Goal: Navigation & Orientation: Understand site structure

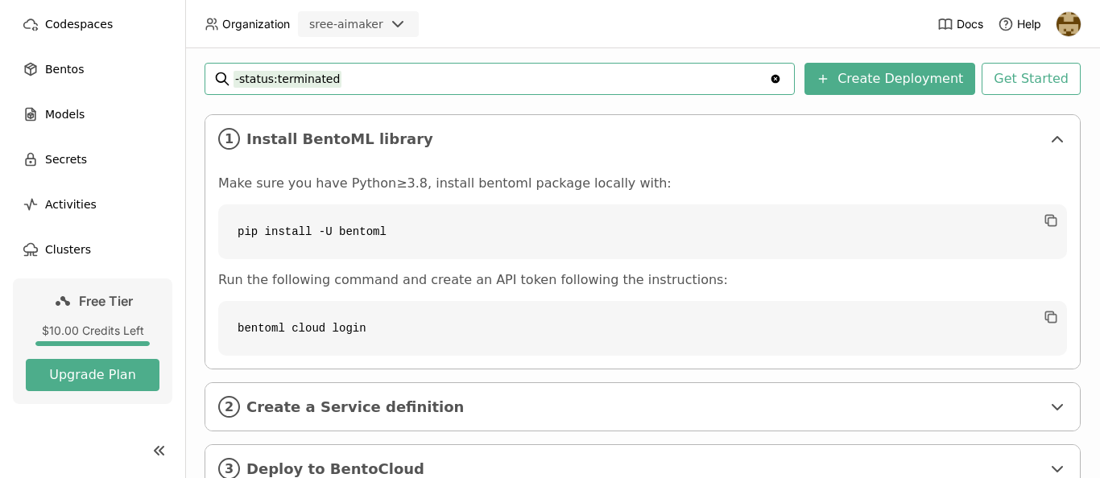
scroll to position [286, 0]
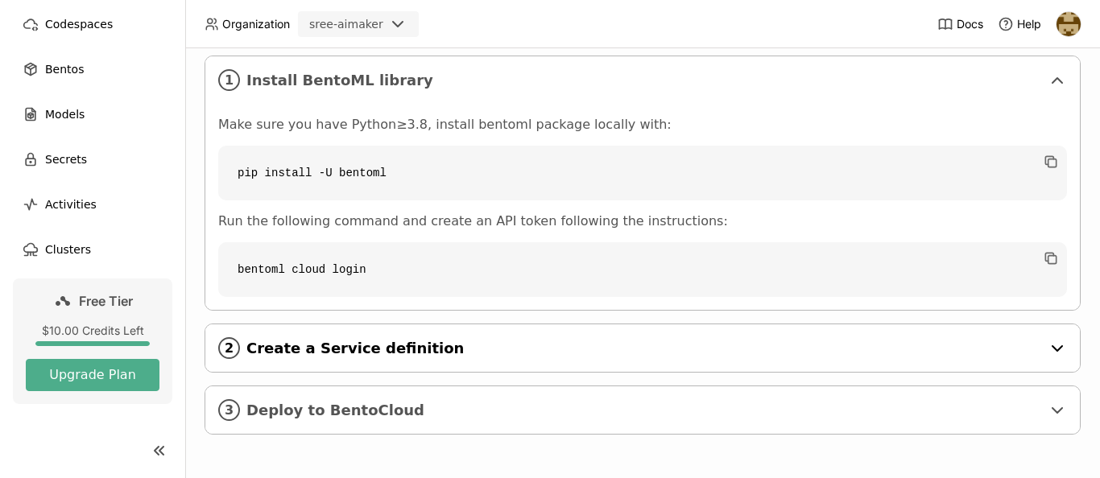
click at [277, 358] on div "2 Create a Service definition" at bounding box center [642, 349] width 875 height 48
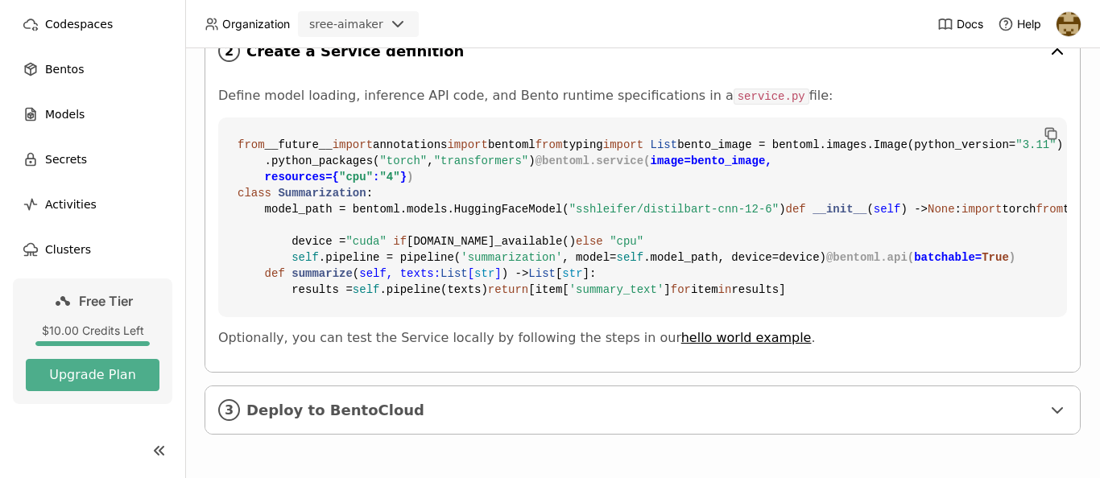
scroll to position [523, 0]
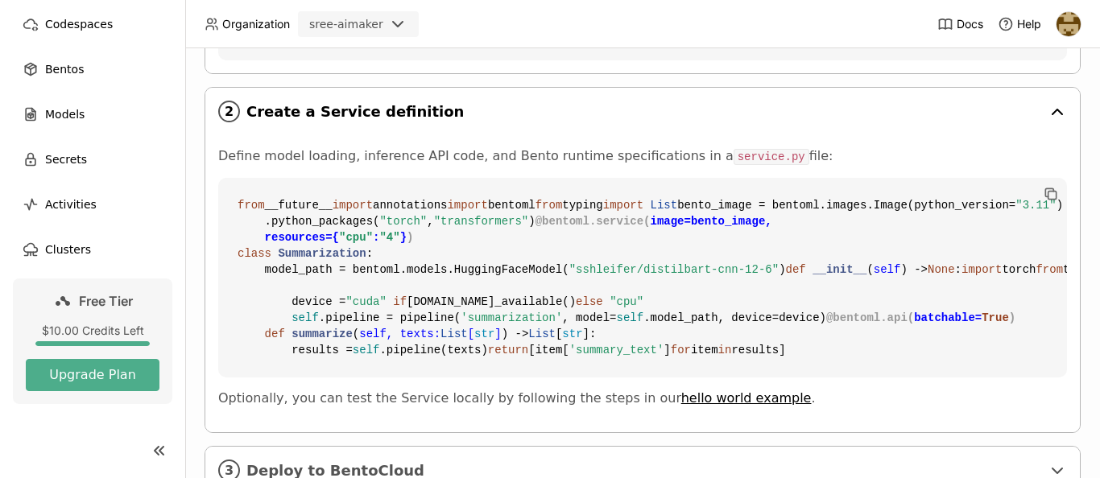
click at [321, 104] on span "Create a Service definition" at bounding box center [643, 112] width 795 height 18
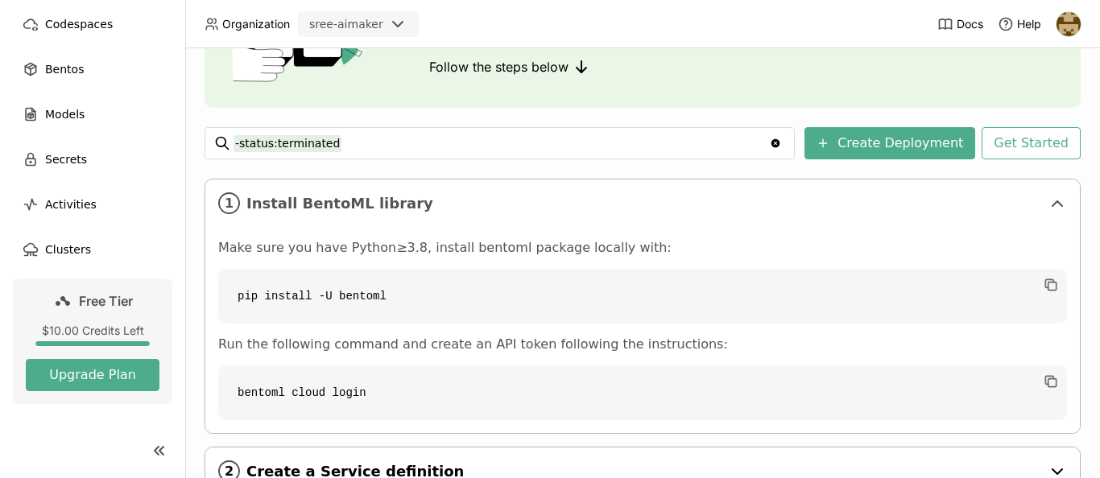
scroll to position [142, 0]
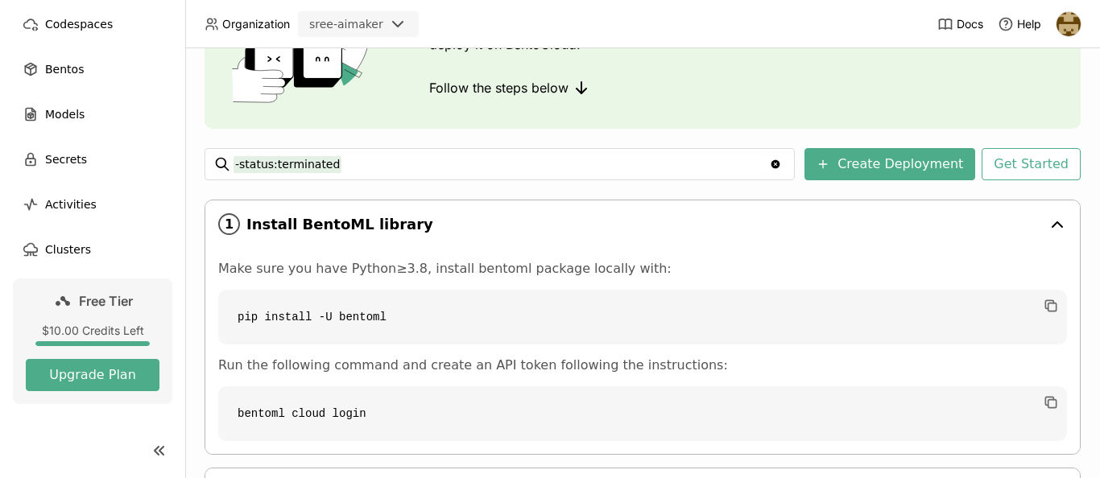
click at [321, 218] on span "Install BentoML library" at bounding box center [643, 225] width 795 height 18
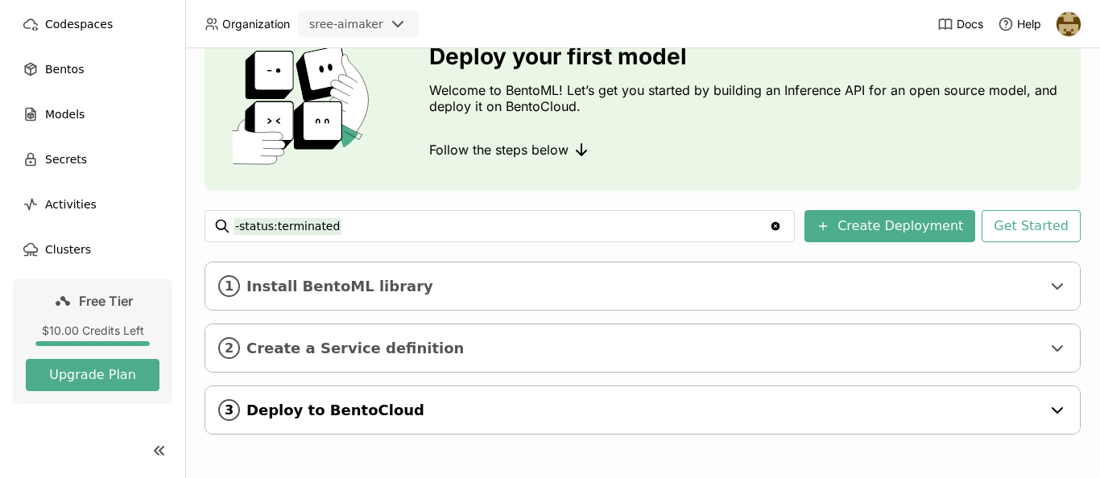
click at [325, 389] on div "3 Deploy to BentoCloud" at bounding box center [642, 411] width 875 height 48
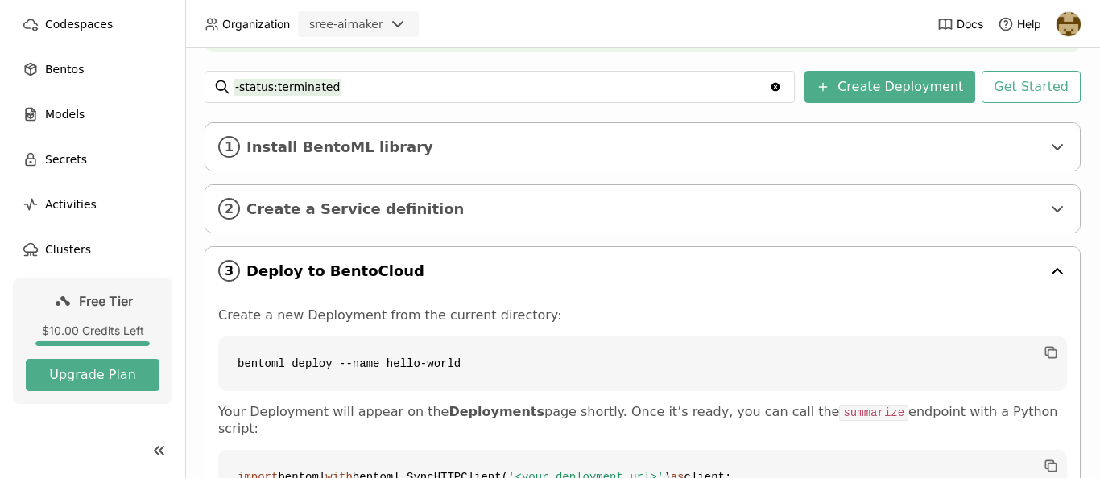
scroll to position [393, 0]
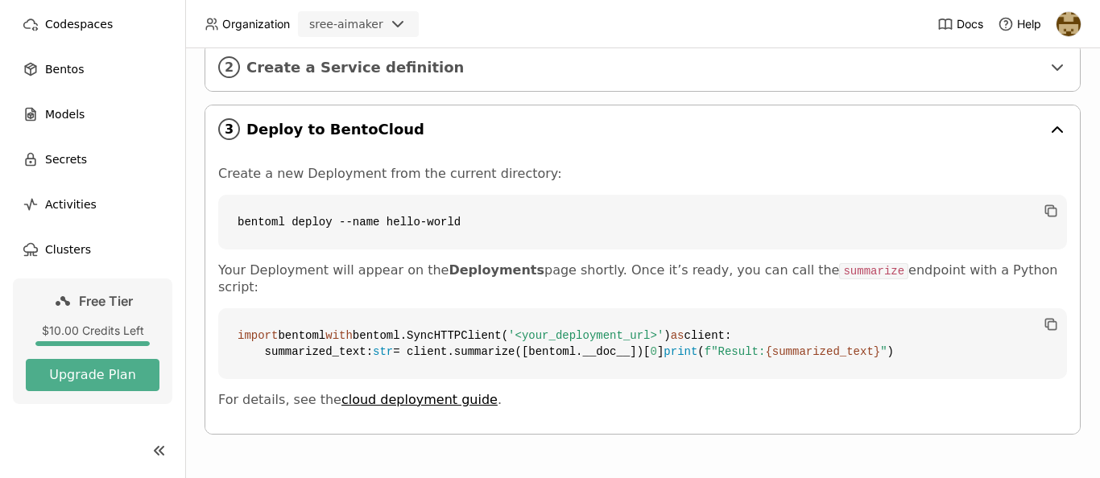
click at [314, 121] on span "Deploy to BentoCloud" at bounding box center [643, 130] width 795 height 18
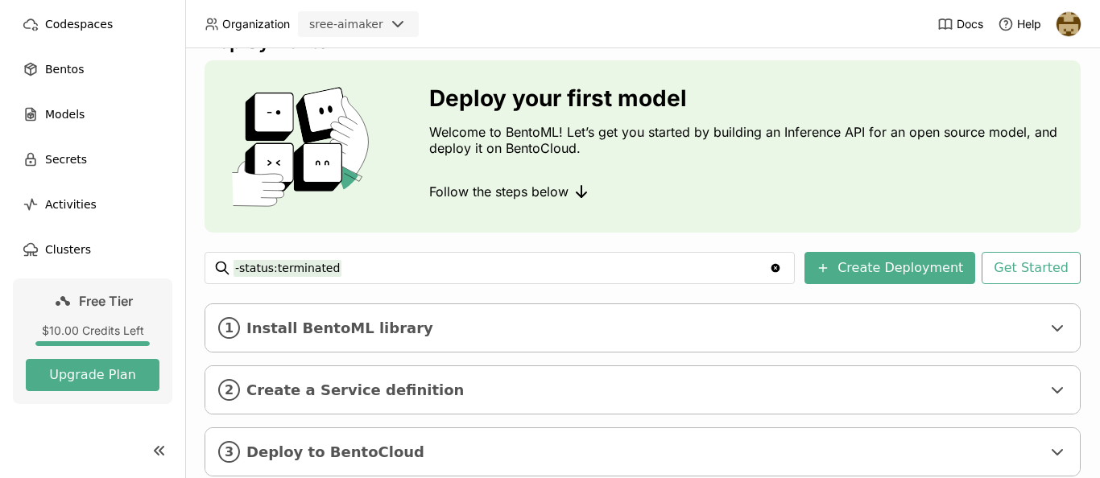
scroll to position [0, 0]
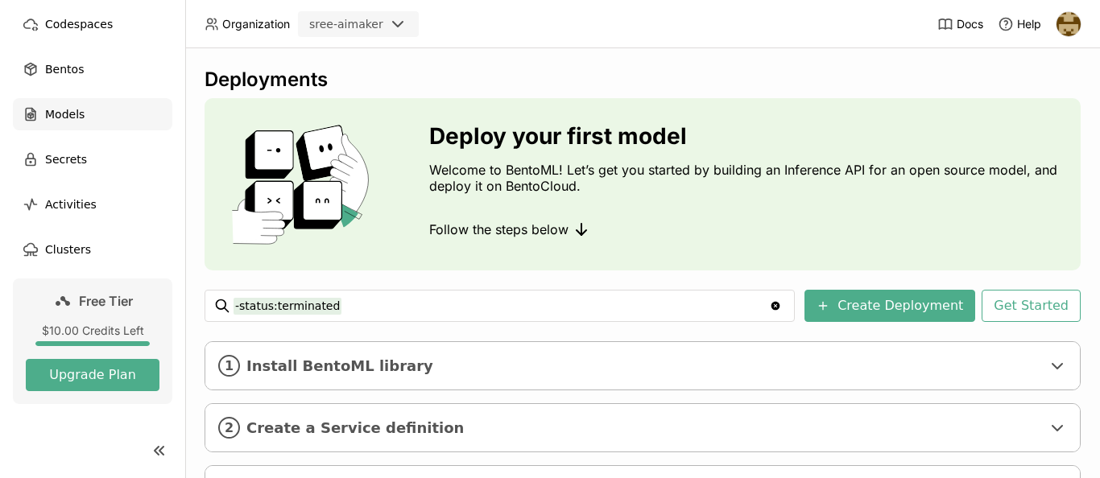
click at [113, 120] on div "Models" at bounding box center [92, 114] width 159 height 32
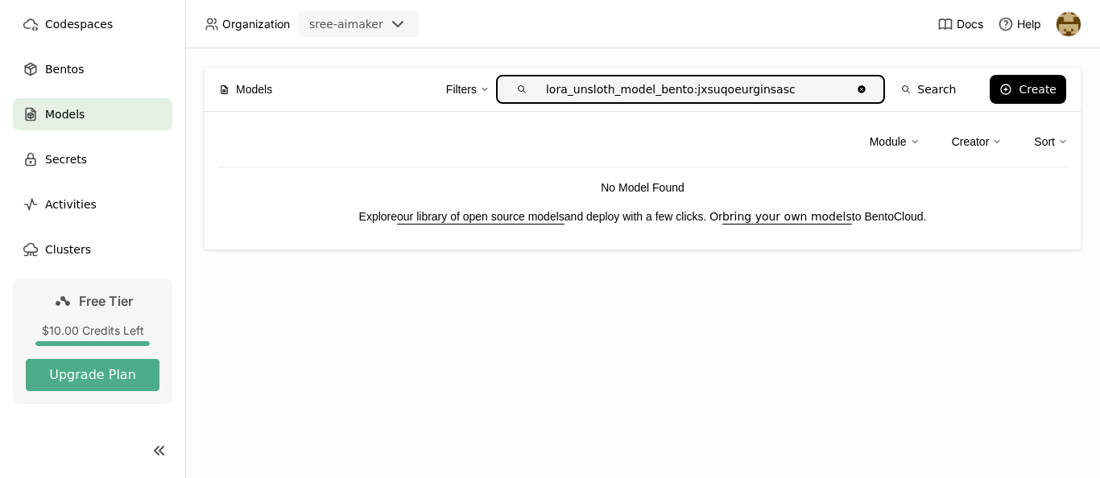
type input "lora_unsloth_model_bento:jxsuqoeurginsasc"
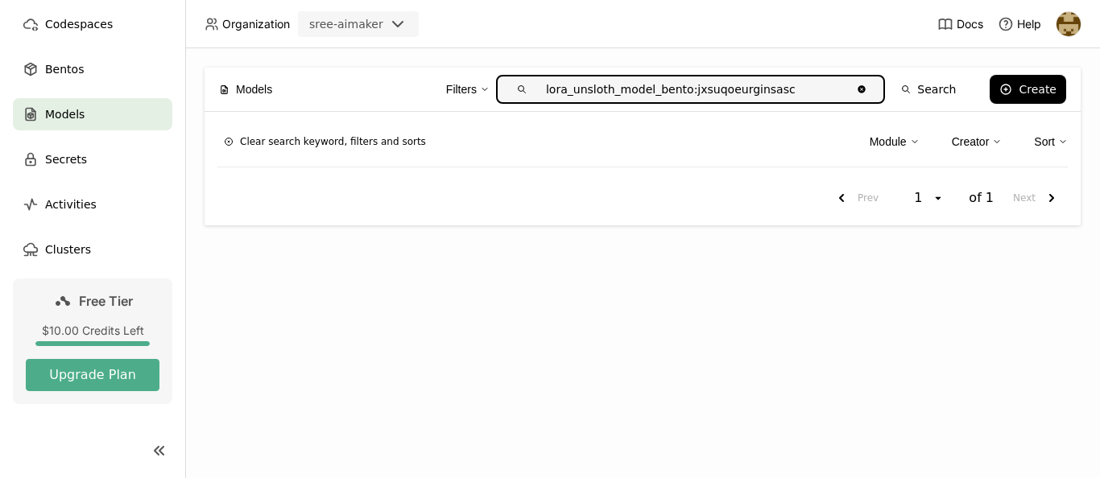
type input "lora_unsloth_model_bento:jxsuqoeurginsasc"
click at [809, 88] on input "lora_unsloth_model_bento:jxsuqoeurginsasc" at bounding box center [693, 90] width 316 height 26
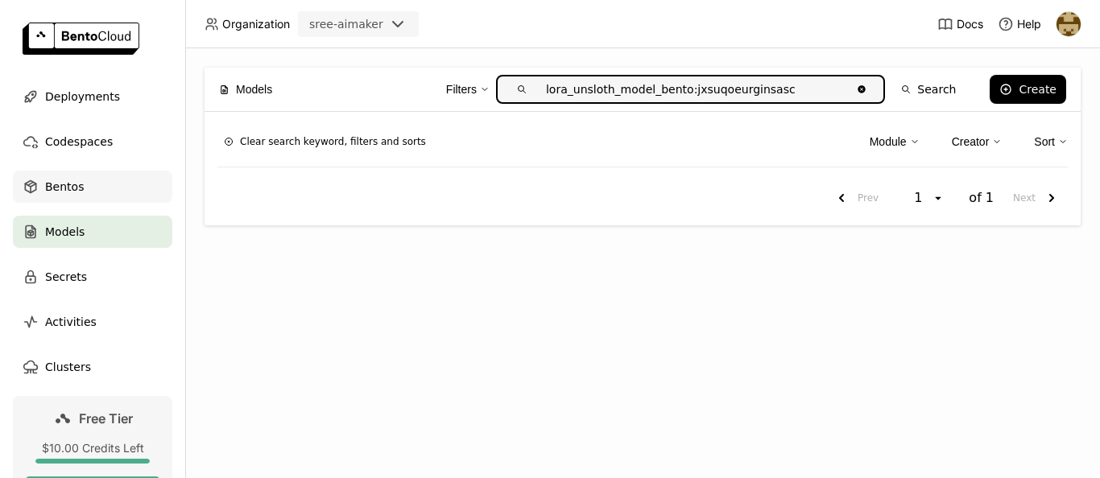
click at [65, 201] on div "Bentos" at bounding box center [92, 187] width 159 height 32
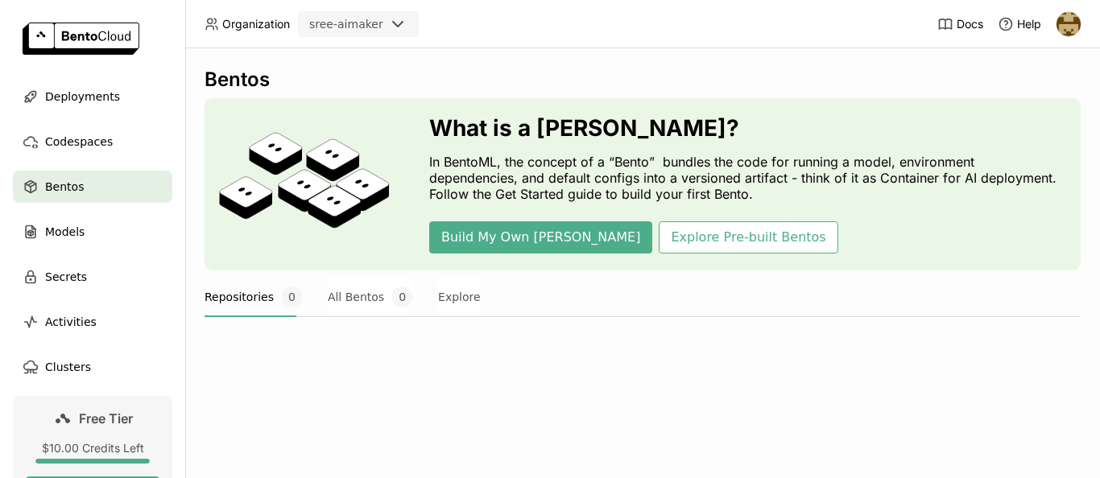
click at [81, 37] on img at bounding box center [81, 39] width 117 height 32
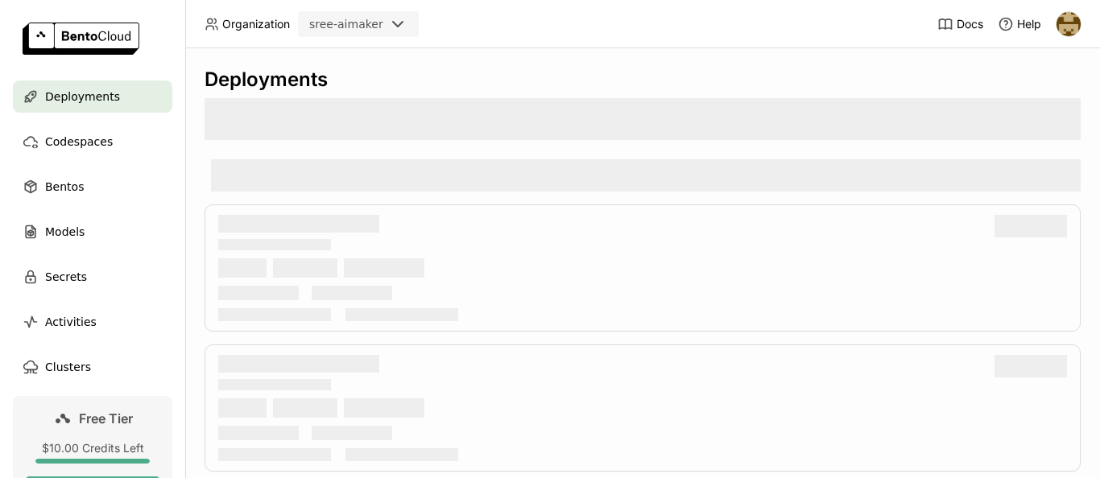
click at [402, 27] on icon at bounding box center [397, 23] width 19 height 19
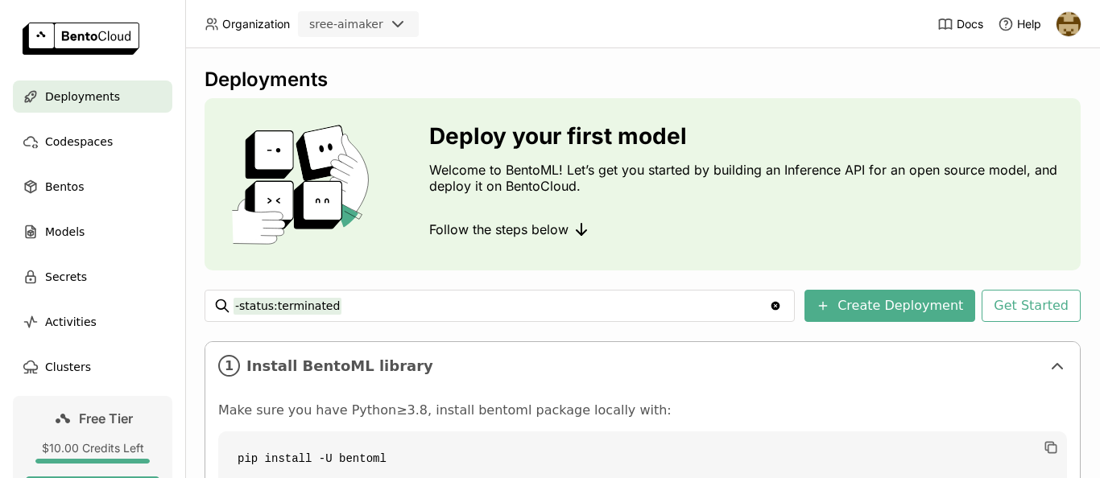
click at [516, 6] on header "Organization sree-aimaker Docs Help" at bounding box center [550, 24] width 1100 height 48
click at [105, 242] on div "Models" at bounding box center [92, 232] width 159 height 32
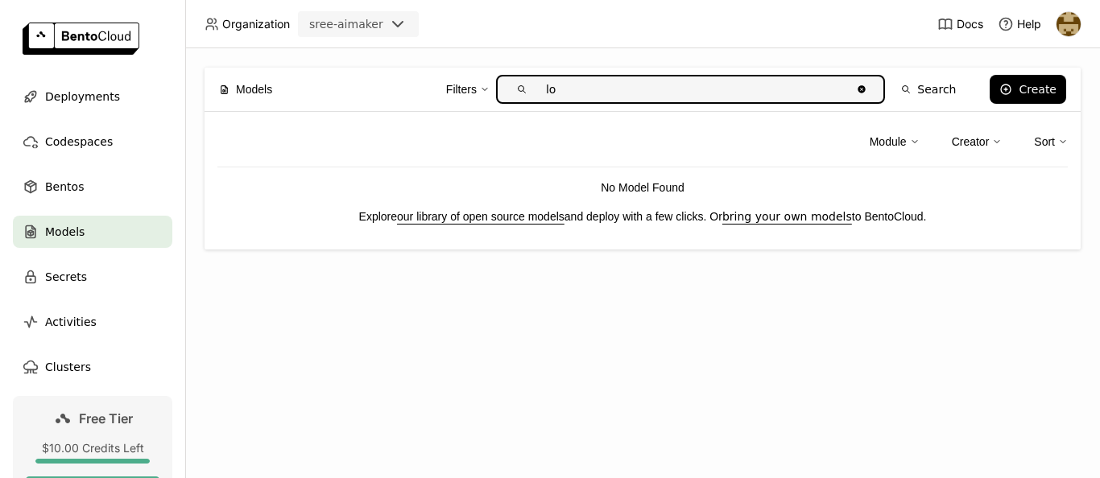
type input "l"
click at [1011, 95] on icon at bounding box center [1005, 89] width 13 height 13
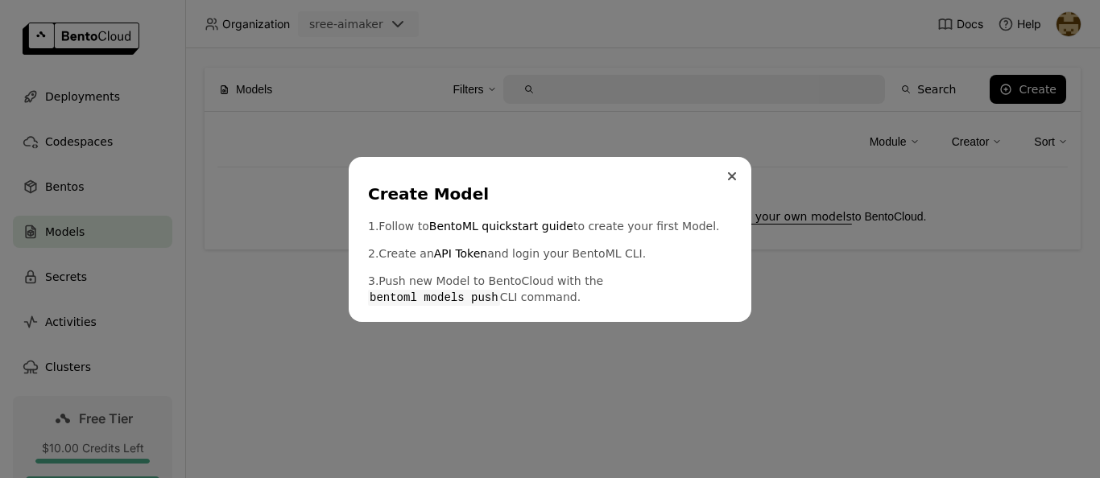
click at [735, 174] on icon "Close" at bounding box center [732, 176] width 8 height 8
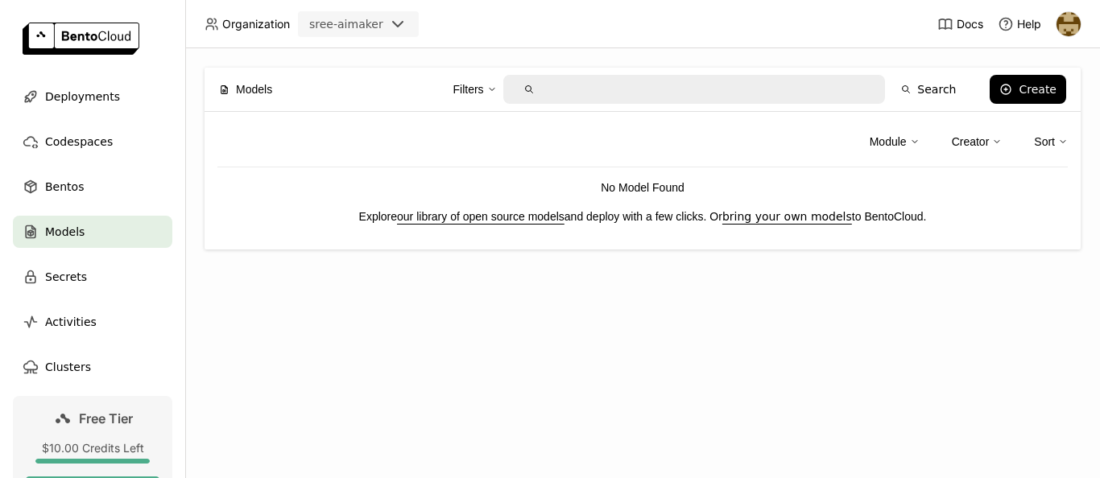
click at [504, 220] on link "our library of open source models" at bounding box center [480, 216] width 167 height 13
click at [772, 214] on link "bring your own models" at bounding box center [787, 216] width 130 height 13
click at [1069, 26] on img at bounding box center [1069, 24] width 24 height 24
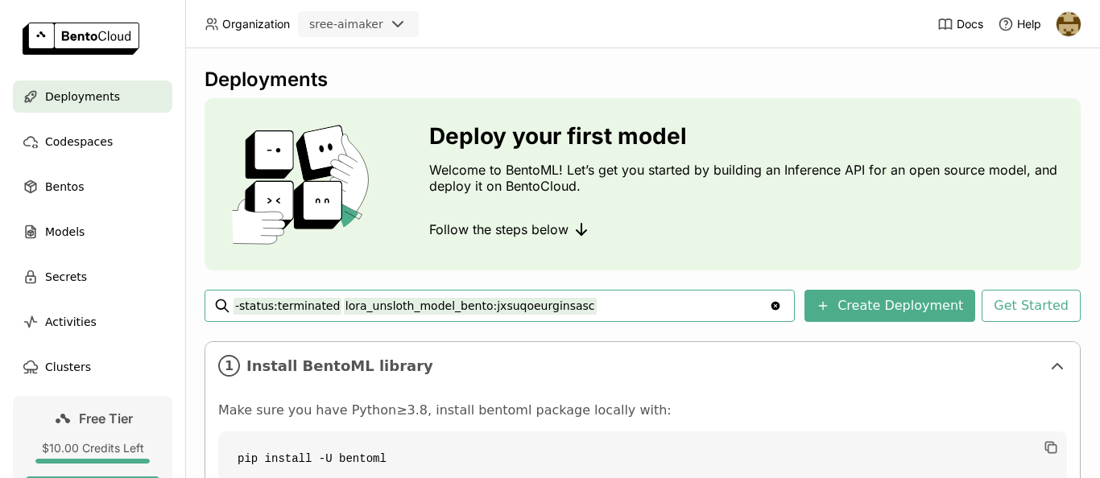
type input "-status:terminated lora_unsloth_model_bento:jxsuqoeurginsasc"
type input "-"
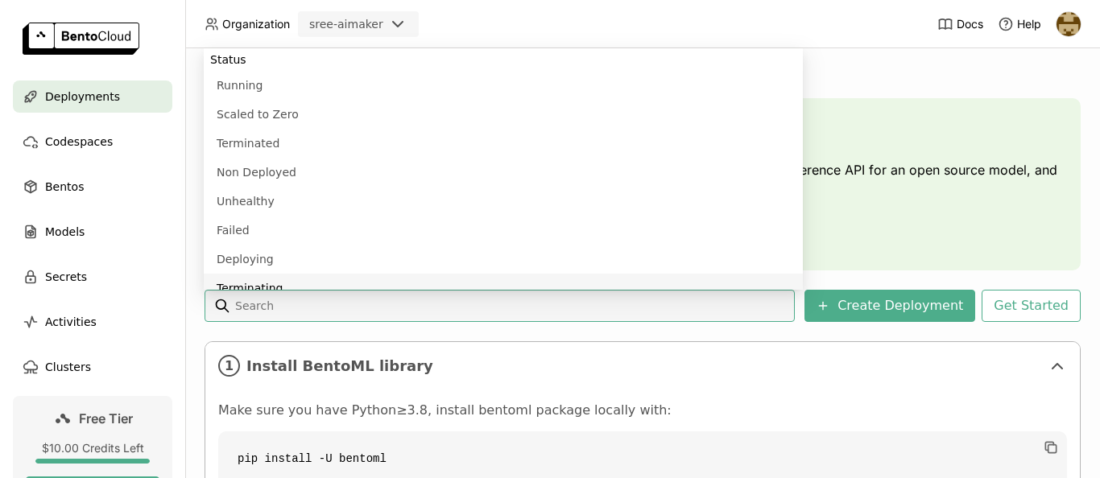
scroll to position [13, 0]
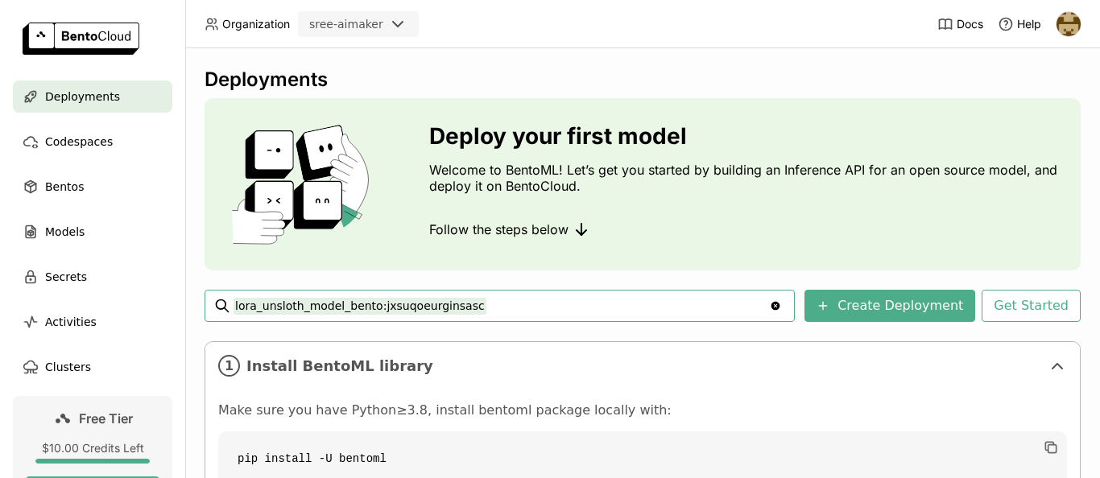
type input "lora_unsloth_model_bento:jxsuqoeurginsasc"
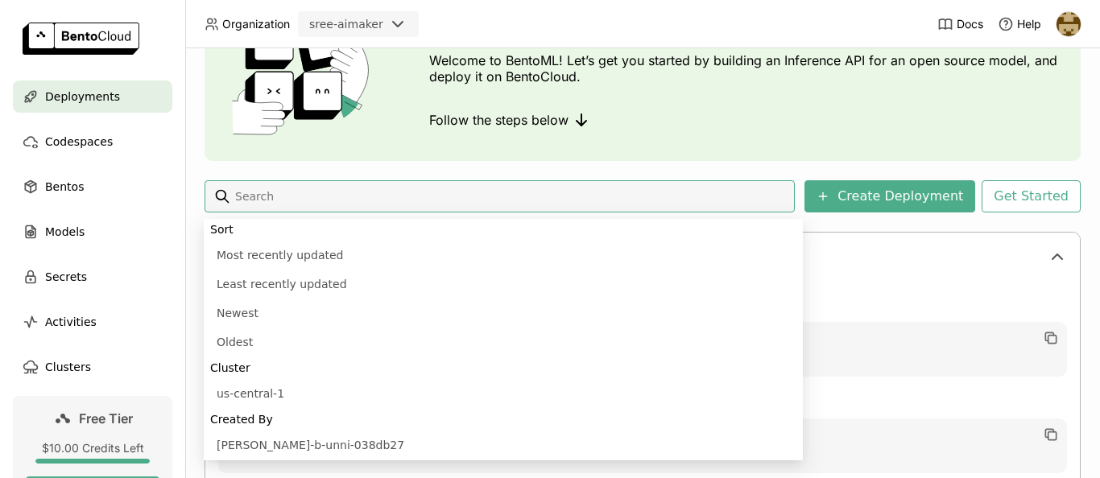
scroll to position [567, 0]
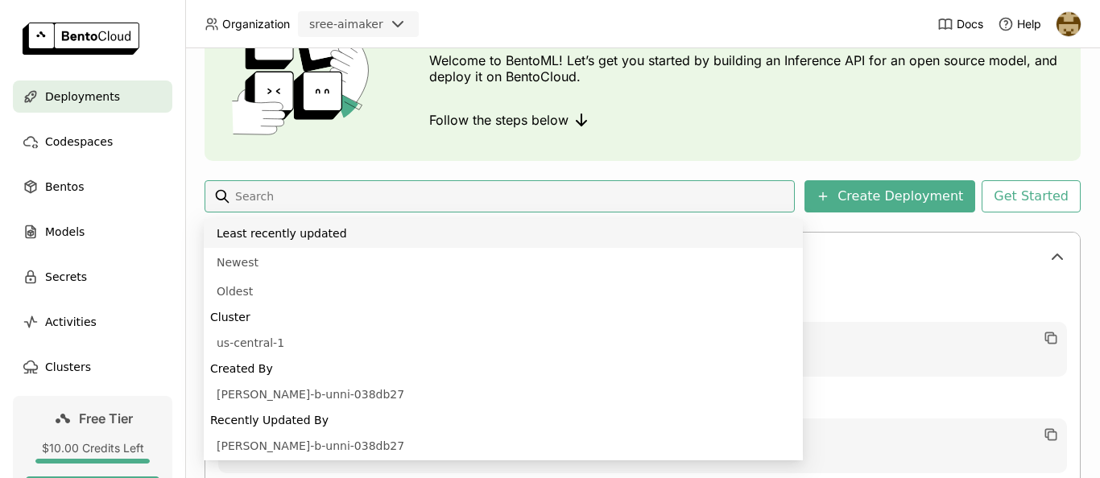
click at [581, 119] on icon at bounding box center [581, 119] width 0 height 11
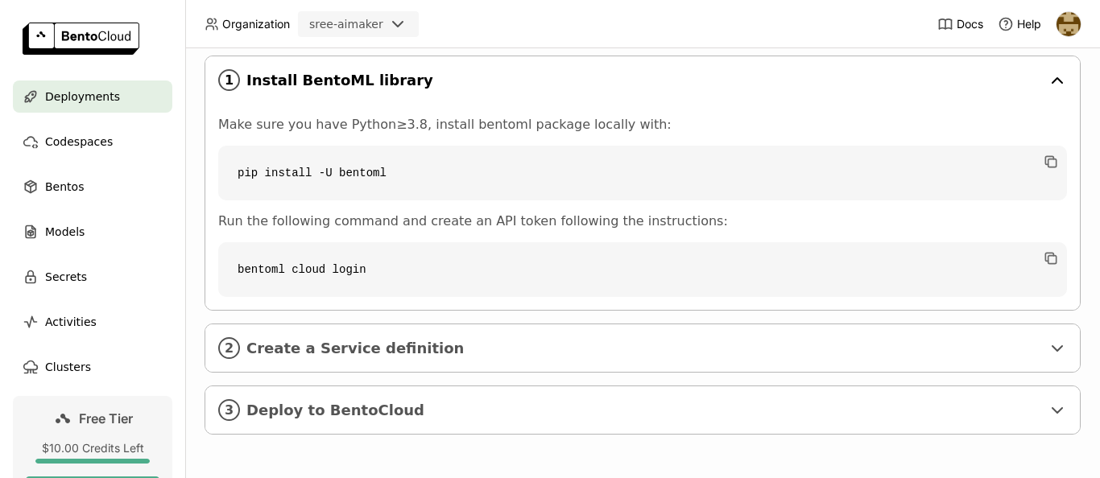
scroll to position [0, 0]
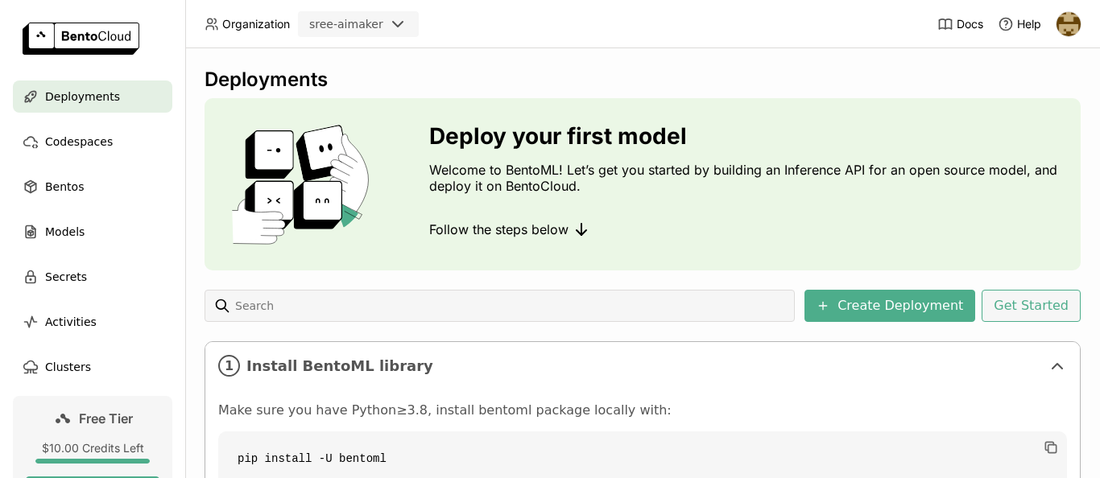
click at [1042, 298] on button "Get Started" at bounding box center [1031, 306] width 99 height 32
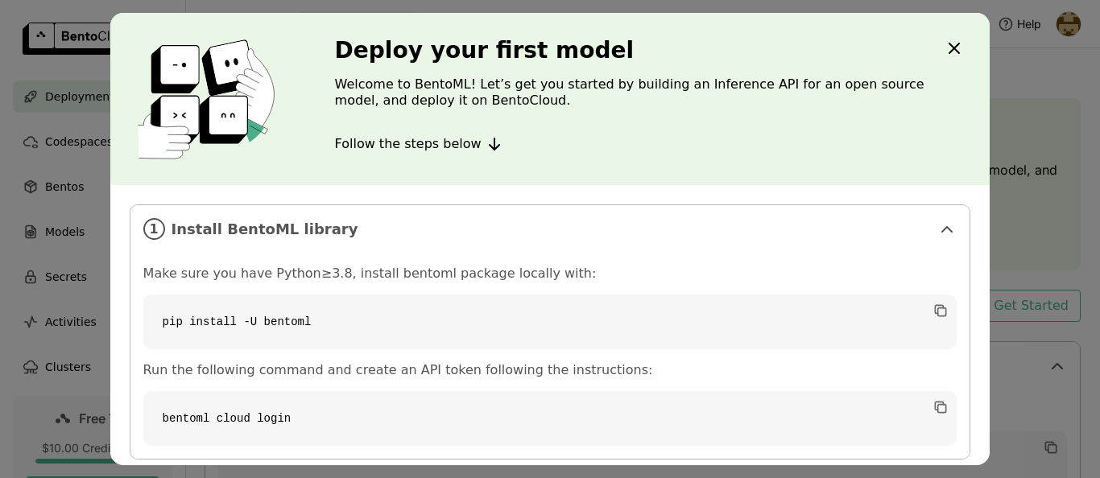
scroll to position [138, 0]
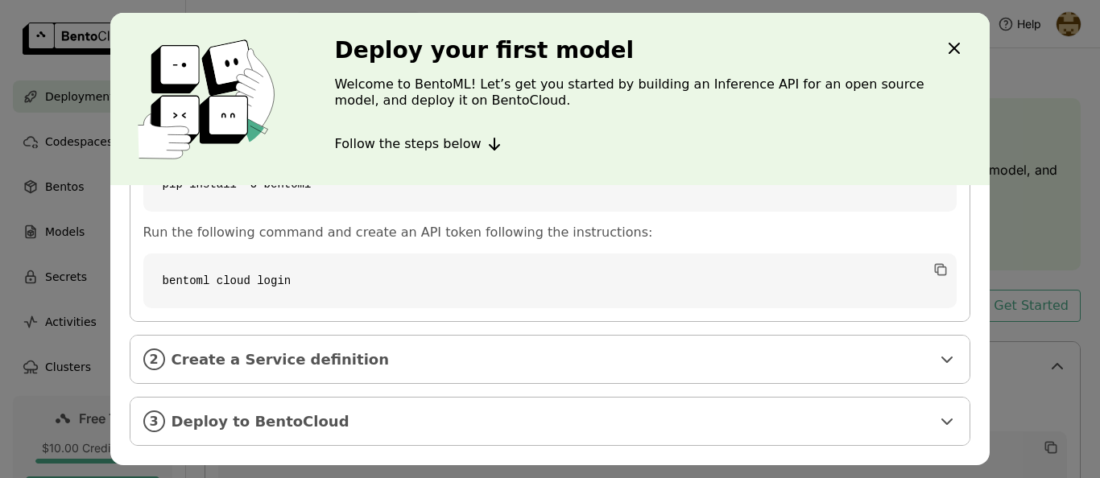
click at [944, 36] on div "Deploy your first model Welcome to BentoML! Let’s get you started by building a…" at bounding box center [550, 99] width 880 height 172
click at [953, 48] on icon "Close" at bounding box center [954, 48] width 19 height 19
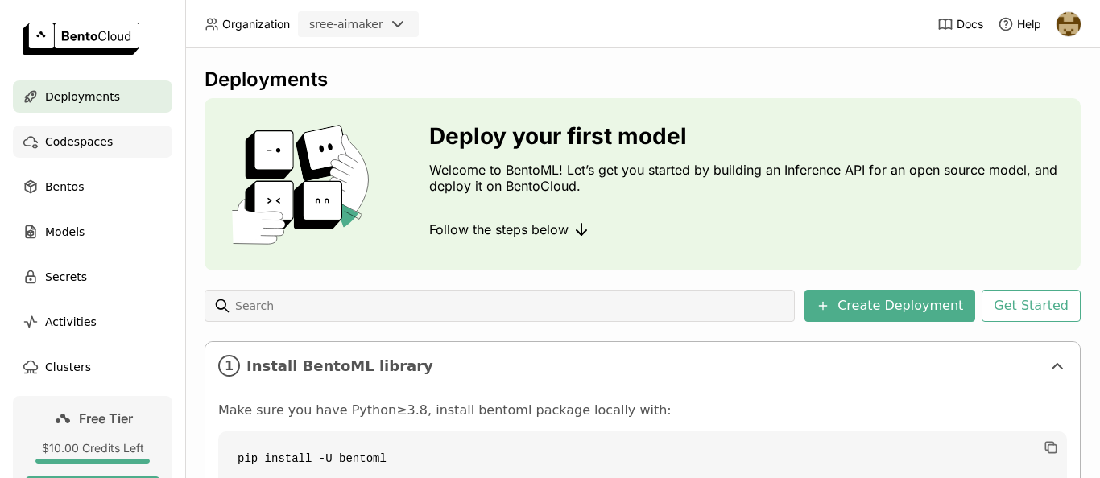
click at [45, 146] on span "Codespaces" at bounding box center [79, 141] width 68 height 19
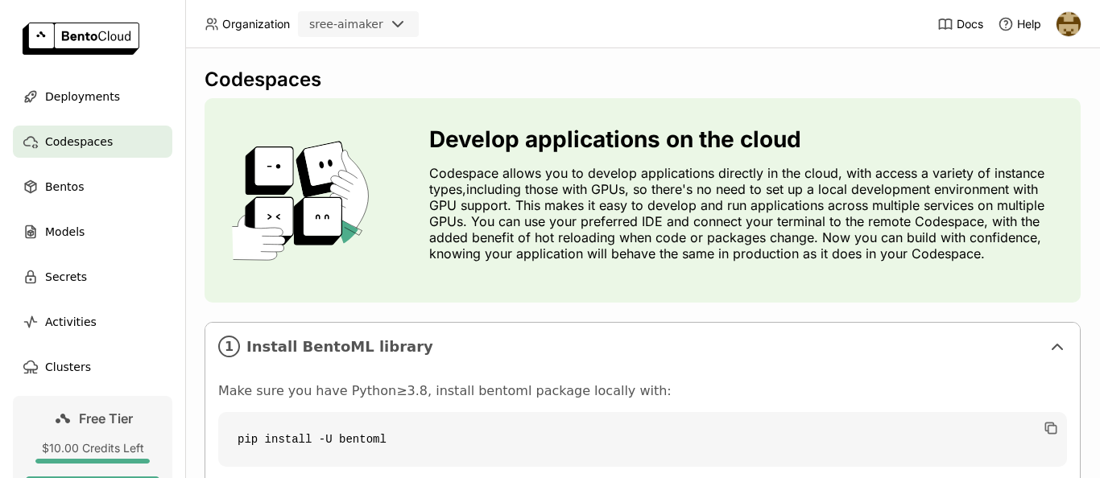
click at [954, 33] on div "Docs Help" at bounding box center [1009, 24] width 144 height 48
click at [958, 26] on span "Docs" at bounding box center [970, 24] width 27 height 14
